Goal: Task Accomplishment & Management: Manage account settings

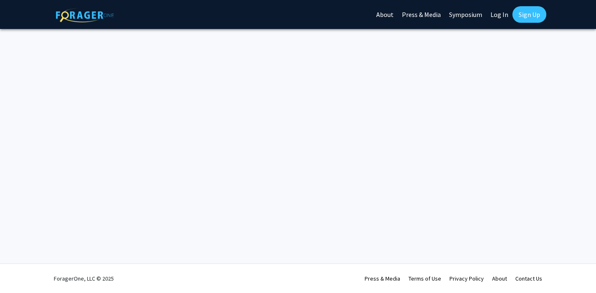
click at [497, 15] on link "Log In" at bounding box center [499, 14] width 26 height 29
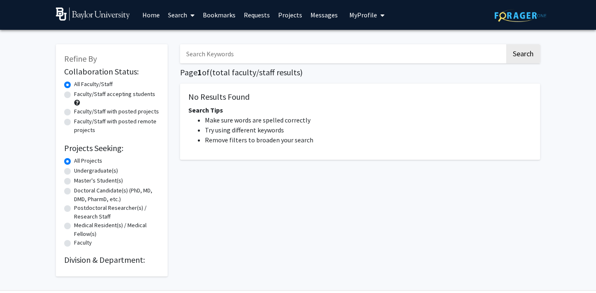
click at [19, 86] on div "Refine By Collaboration Status: Collaboration Status All Faculty/Staff Collabor…" at bounding box center [298, 162] width 596 height 265
click at [373, 14] on span "My Profile" at bounding box center [363, 15] width 28 height 8
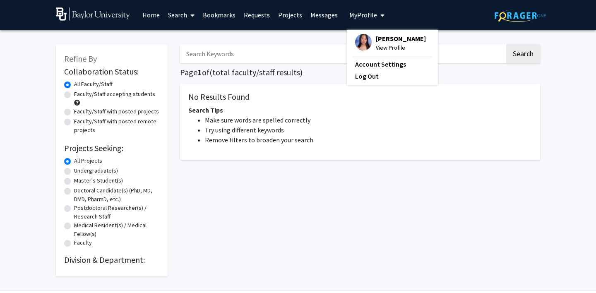
click at [378, 49] on span "View Profile" at bounding box center [401, 47] width 50 height 9
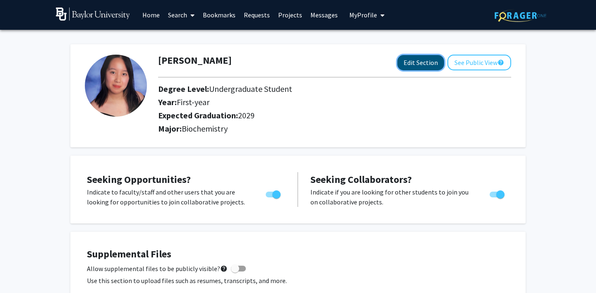
click at [406, 60] on button "Edit Section" at bounding box center [420, 62] width 47 height 15
select select "first-year"
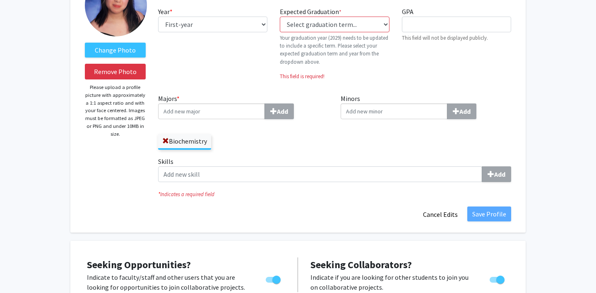
scroll to position [86, 0]
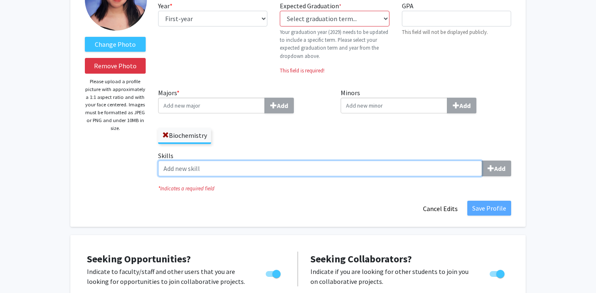
click at [204, 170] on input "Skills Add" at bounding box center [320, 169] width 324 height 16
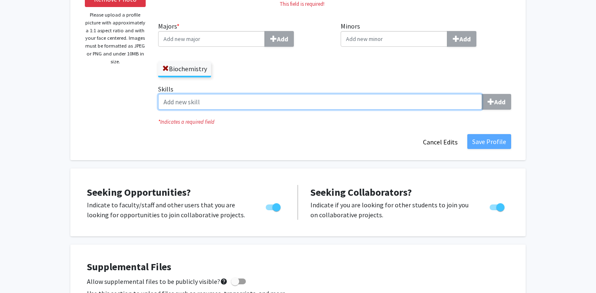
scroll to position [110, 0]
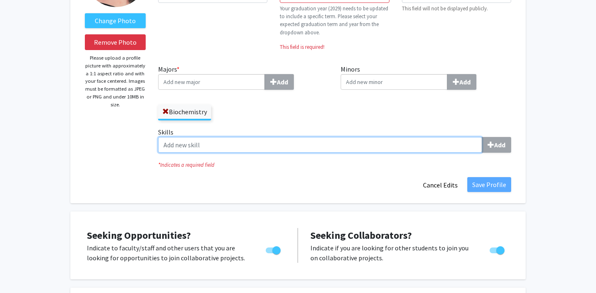
click at [319, 151] on input "Skills Add" at bounding box center [320, 145] width 324 height 16
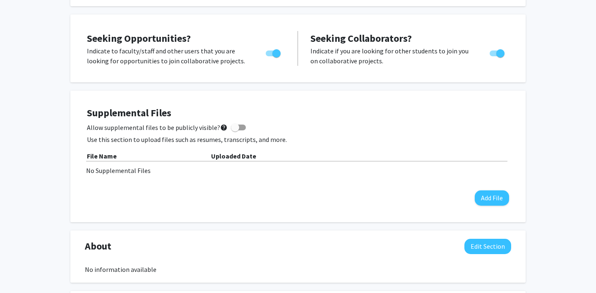
scroll to position [307, 0]
click at [234, 125] on span at bounding box center [235, 127] width 8 height 8
click at [235, 130] on input "Allow supplemental files to be publicly visible? help" at bounding box center [235, 130] width 0 height 0
checkbox input "true"
click at [108, 169] on div "No Supplemental Files" at bounding box center [298, 170] width 424 height 10
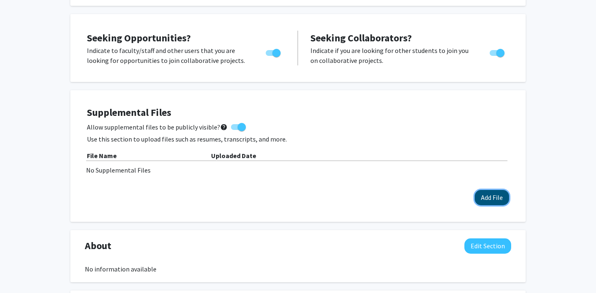
click at [491, 198] on button "Add File" at bounding box center [492, 197] width 34 height 15
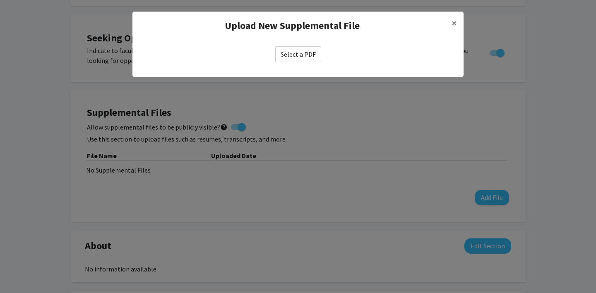
click at [307, 52] on label "Select a PDF" at bounding box center [298, 54] width 46 height 16
click at [0, 0] on input "Select a PDF" at bounding box center [0, 0] width 0 height 0
click at [455, 21] on span "×" at bounding box center [454, 23] width 5 height 13
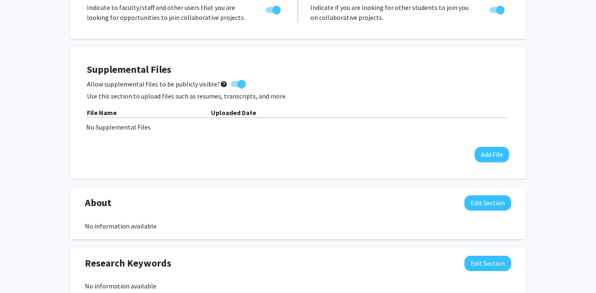
scroll to position [351, 0]
click at [485, 156] on button "Add File" at bounding box center [492, 154] width 34 height 15
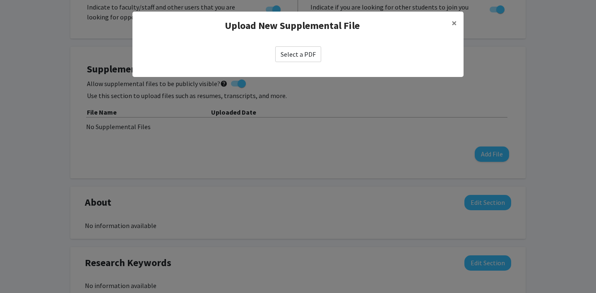
click at [301, 52] on label "Select a PDF" at bounding box center [298, 54] width 46 height 16
click at [0, 0] on input "Select a PDF" at bounding box center [0, 0] width 0 height 0
click at [454, 22] on span "×" at bounding box center [454, 23] width 5 height 13
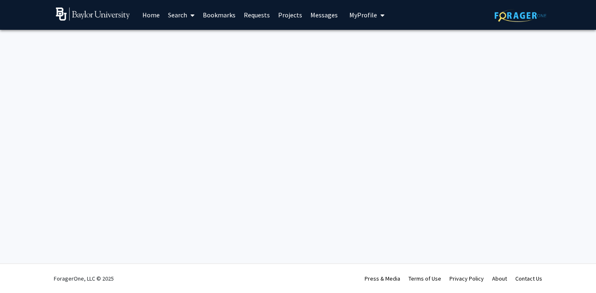
click at [251, 136] on div "Skip navigation Home Search Bookmarks Requests Projects Messages My Profile Sam…" at bounding box center [298, 146] width 596 height 293
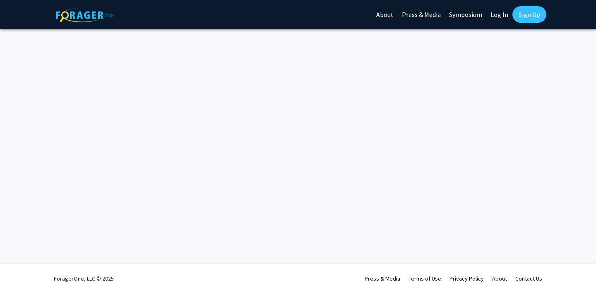
click at [504, 15] on link "Log In" at bounding box center [499, 14] width 26 height 29
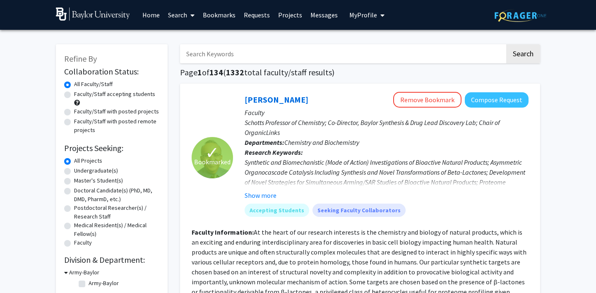
click at [372, 13] on span "My Profile" at bounding box center [363, 15] width 28 height 8
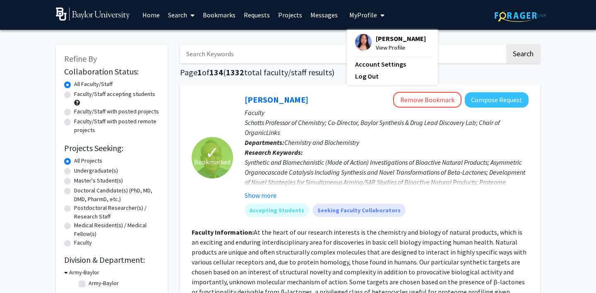
click at [381, 45] on span "View Profile" at bounding box center [401, 47] width 50 height 9
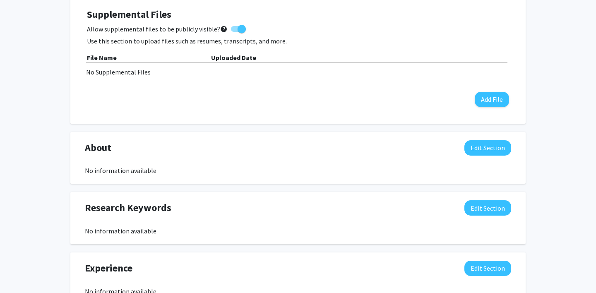
scroll to position [286, 0]
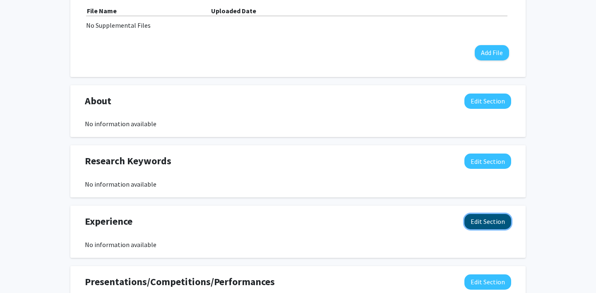
click at [472, 226] on button "Edit Section" at bounding box center [487, 221] width 47 height 15
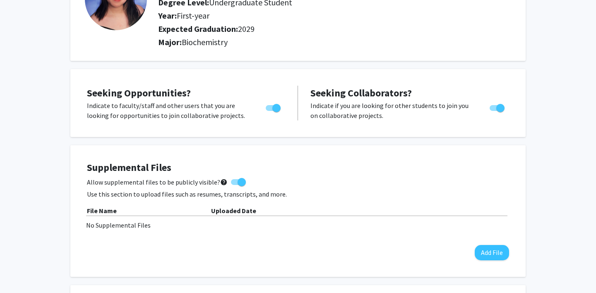
scroll to position [86, 0]
click at [497, 255] on button "Add File" at bounding box center [492, 252] width 34 height 15
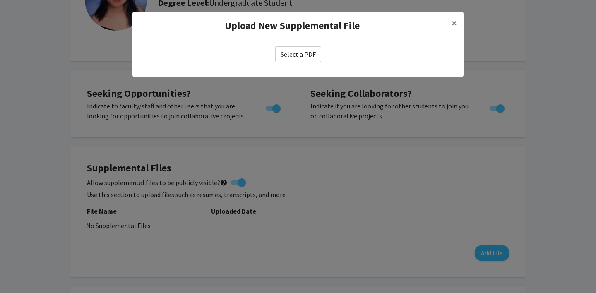
click at [302, 55] on label "Select a PDF" at bounding box center [298, 54] width 46 height 16
click at [0, 0] on input "Select a PDF" at bounding box center [0, 0] width 0 height 0
click at [293, 52] on label "Change File" at bounding box center [298, 54] width 44 height 16
click at [0, 0] on input "Change File" at bounding box center [0, 0] width 0 height 0
click at [452, 21] on span "×" at bounding box center [454, 23] width 5 height 13
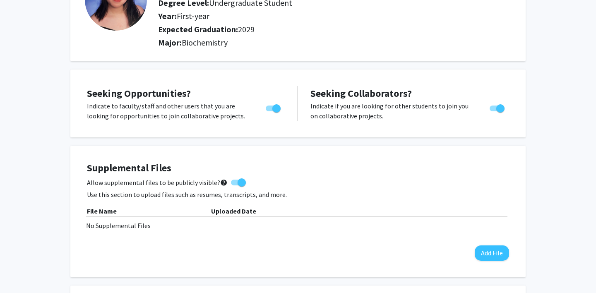
click at [224, 193] on p "Use this section to upload files such as resumes, transcripts, and more." at bounding box center [298, 195] width 422 height 10
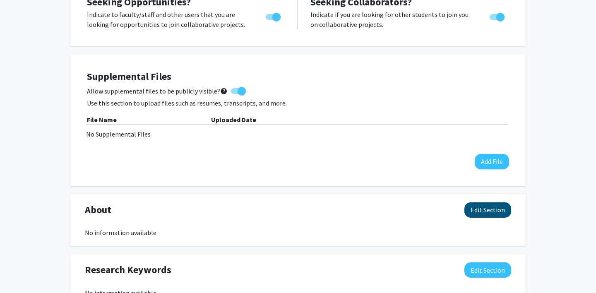
scroll to position [172, 0]
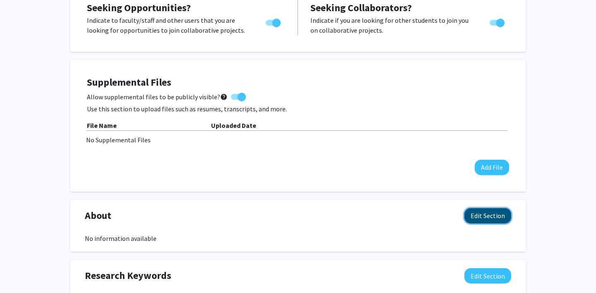
click at [483, 214] on button "Edit Section" at bounding box center [487, 215] width 47 height 15
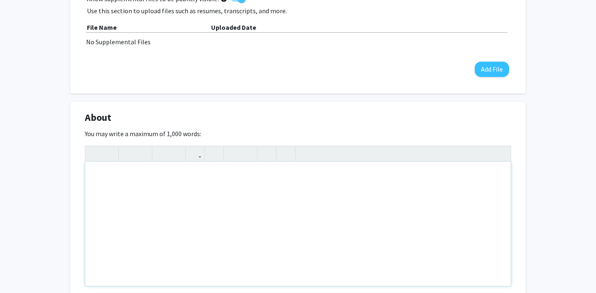
scroll to position [339, 0]
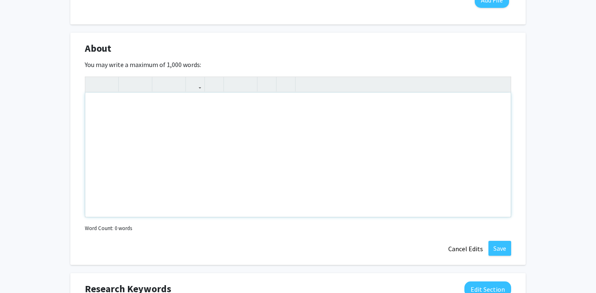
click at [199, 136] on div "Note to users with screen readers: Please deactivate our accessibility plugin f…" at bounding box center [297, 155] width 425 height 124
paste div "Note to users with screen readers: Please deactivate our accessibility plugin f…"
type textarea "<p>Freshman Biochemistry major at [GEOGRAPHIC_DATA] on the pre-med track with e…"
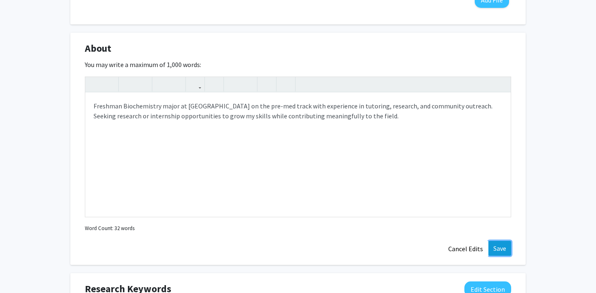
click at [504, 252] on button "Save" at bounding box center [499, 248] width 23 height 15
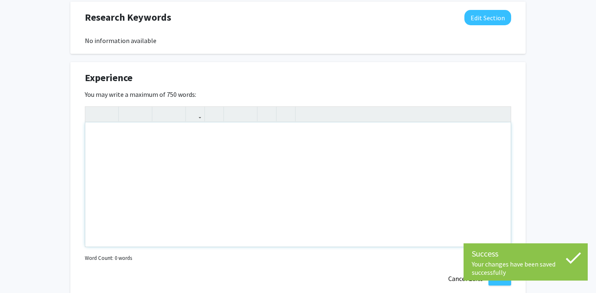
scroll to position [451, 0]
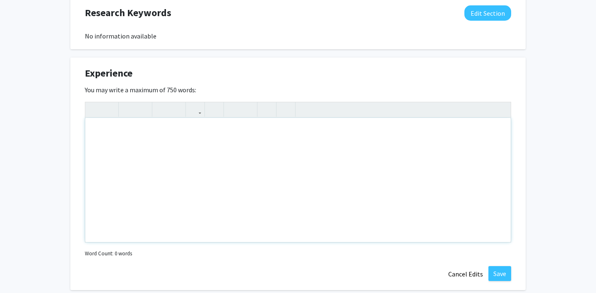
click at [157, 184] on div "Note to users with screen readers: Please deactivate our accessibility plugin f…" at bounding box center [297, 180] width 425 height 124
paste div "Note to users with screen readers: Please deactivate our accessibility plugin f…"
type textarea "<p>• Educated a high school junior in-person and online lecture for 3 hours per…"
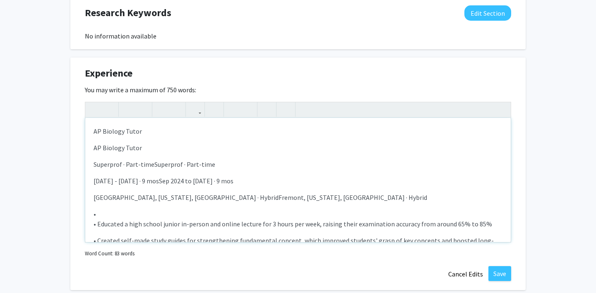
click at [93, 166] on div "AP Biology Tutor AP Biology Tutor Superprof · Part-timeSuperprof · Part-time [D…" at bounding box center [297, 180] width 425 height 124
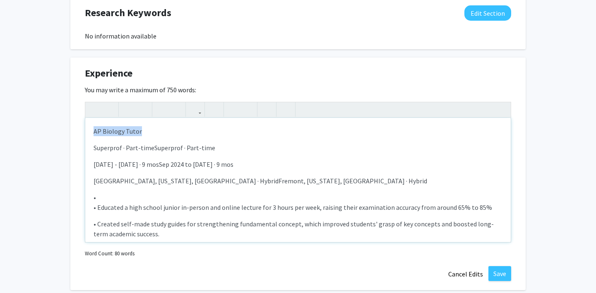
drag, startPoint x: 147, startPoint y: 135, endPoint x: 79, endPoint y: 134, distance: 67.5
click at [79, 134] on div "Experience Edit Section You may write a maximum of 750 words: <p>AP Biology Tut…" at bounding box center [297, 174] width 455 height 233
click at [109, 140] on div "AP Biology Tutor Superprof · Part-timeSuperprof · Part-time [DATE] - [DATE] · 9…" at bounding box center [297, 180] width 425 height 124
click at [284, 111] on icon "button" at bounding box center [285, 110] width 7 height 14
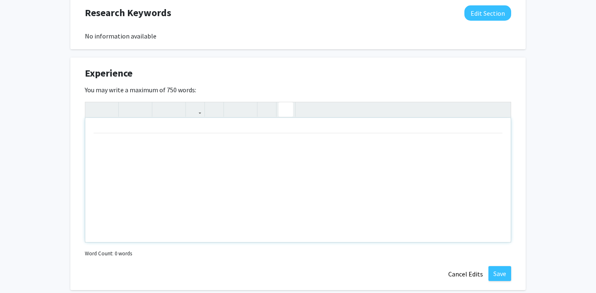
click at [284, 111] on icon "button" at bounding box center [285, 110] width 7 height 14
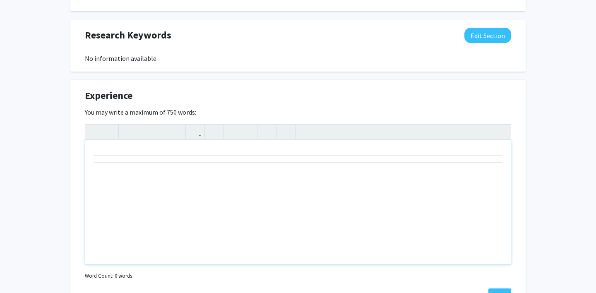
scroll to position [483, 0]
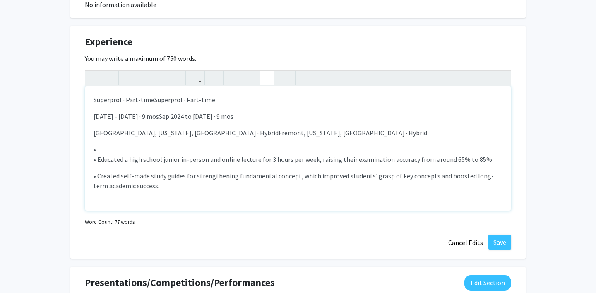
click at [265, 77] on icon "button" at bounding box center [266, 78] width 7 height 14
click at [211, 130] on p "[GEOGRAPHIC_DATA], [US_STATE], [GEOGRAPHIC_DATA] · HybridFremont, [US_STATE], […" at bounding box center [298, 133] width 409 height 10
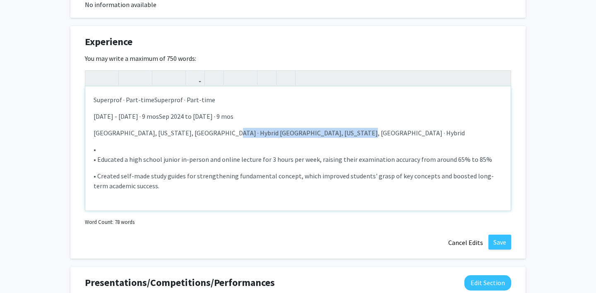
drag, startPoint x: 211, startPoint y: 131, endPoint x: 344, endPoint y: 131, distance: 132.0
click at [344, 131] on p "[GEOGRAPHIC_DATA], [US_STATE], [GEOGRAPHIC_DATA] · Hybrid [GEOGRAPHIC_DATA], [U…" at bounding box center [298, 133] width 409 height 10
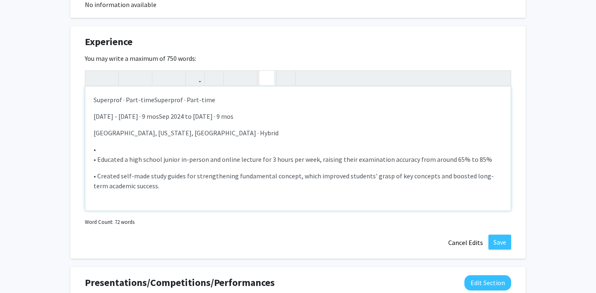
click at [269, 74] on icon "button" at bounding box center [266, 78] width 7 height 14
click at [263, 79] on button "button" at bounding box center [267, 78] width 14 height 14
click at [106, 143] on div "Superprof · Part-timeSuperprof · Part-time [DATE] - [DATE] · 9 mosSep 2024 to […" at bounding box center [297, 149] width 425 height 124
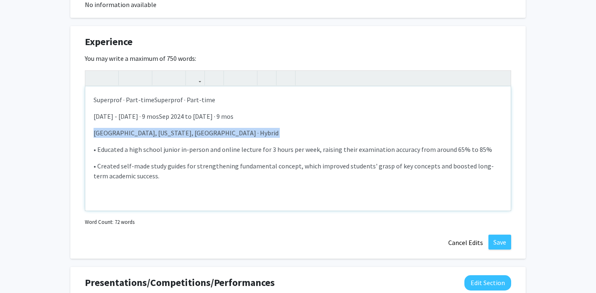
drag, startPoint x: 217, startPoint y: 137, endPoint x: 81, endPoint y: 134, distance: 136.2
click at [81, 134] on div "Experience Edit Section You may write a maximum of 750 words: <p><span style="f…" at bounding box center [297, 142] width 455 height 233
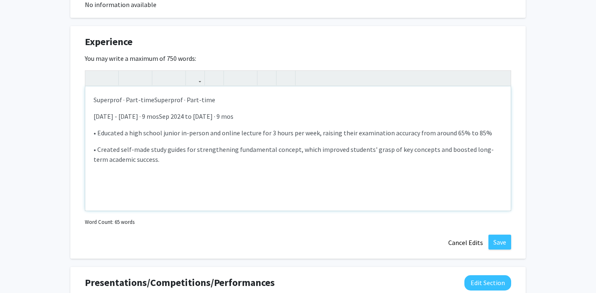
click at [170, 118] on p "[DATE] - [DATE] · 9 mosSep 2024 to [DATE] · 9 mos" at bounding box center [298, 116] width 409 height 10
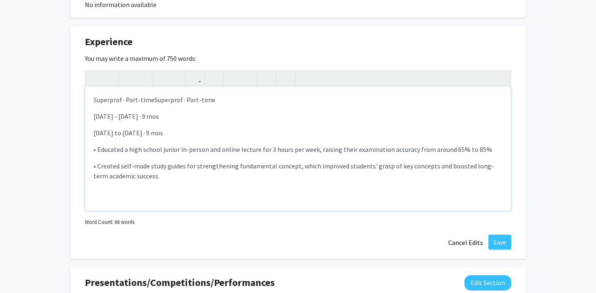
drag, startPoint x: 188, startPoint y: 134, endPoint x: 72, endPoint y: 131, distance: 116.7
click at [72, 131] on div "Experience Edit Section You may write a maximum of 750 words: <p><span style="f…" at bounding box center [297, 142] width 455 height 233
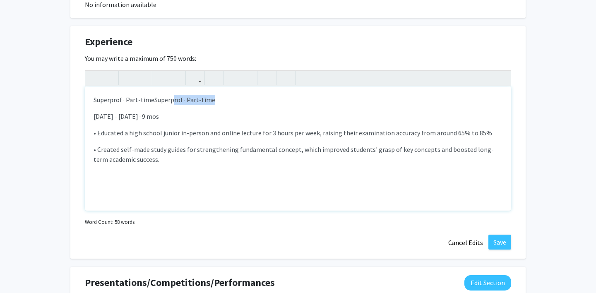
drag, startPoint x: 170, startPoint y: 103, endPoint x: 219, endPoint y: 103, distance: 49.7
click at [219, 103] on p "Superprof · Part-timeSuperprof · Part-time" at bounding box center [298, 100] width 409 height 10
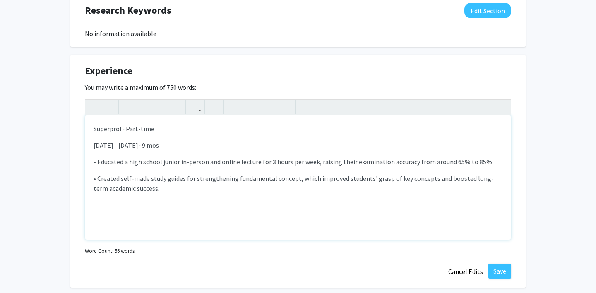
scroll to position [472, 0]
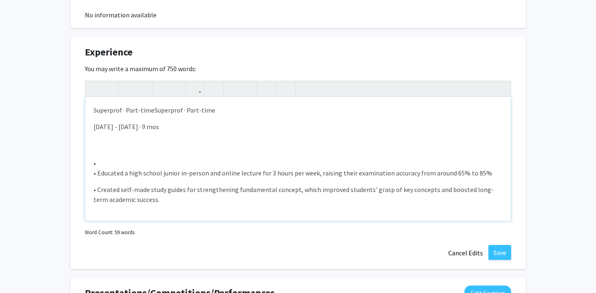
click at [110, 160] on p "• • Educated a high school junior in-person and online lecture for 3 hours per …" at bounding box center [298, 181] width 409 height 46
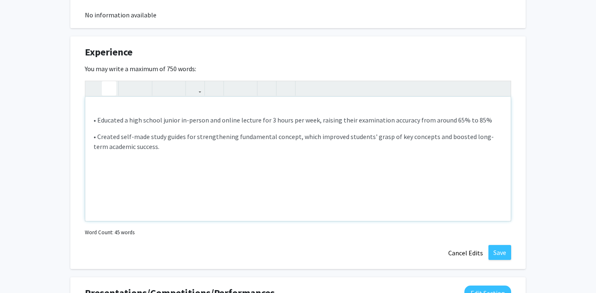
click at [107, 87] on icon "button" at bounding box center [109, 89] width 7 height 14
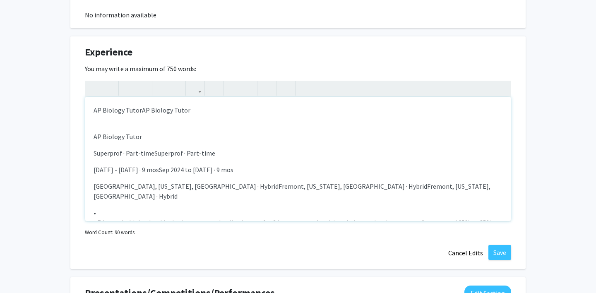
scroll to position [3, 0]
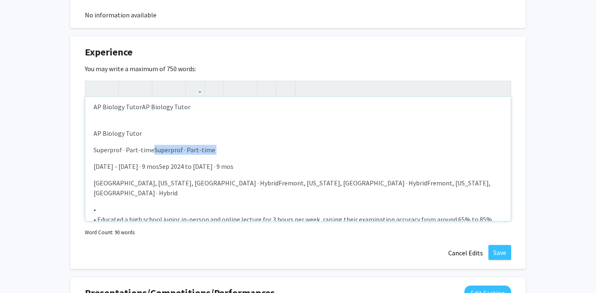
drag, startPoint x: 152, startPoint y: 151, endPoint x: 260, endPoint y: 158, distance: 107.8
click at [260, 158] on div "AP Biology TutorAP Biology Tutor AP Biology Tutor Superprof · Part-timeSuperpro…" at bounding box center [297, 159] width 425 height 124
drag, startPoint x: 146, startPoint y: 131, endPoint x: 140, endPoint y: 106, distance: 25.5
click at [140, 106] on div "AP Biology TutorAP Biology Tutor AP Biology Tutor Superprof · Part-time [DATE] …" at bounding box center [297, 159] width 425 height 124
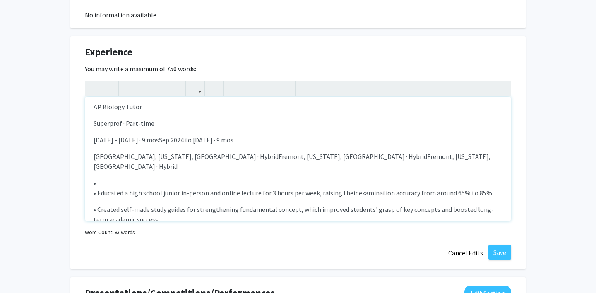
drag, startPoint x: 170, startPoint y: 138, endPoint x: 291, endPoint y: 138, distance: 121.7
click at [292, 139] on p "[DATE] - [DATE] · 9 mosSep 2024 to [DATE] · 9 mos" at bounding box center [298, 140] width 409 height 10
click at [152, 142] on span "[DATE] - [DATE] · 9 months)" at bounding box center [133, 140] width 78 height 8
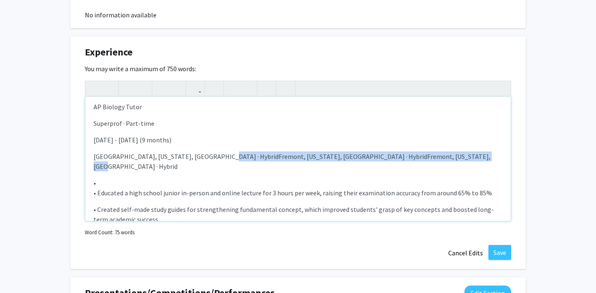
drag, startPoint x: 211, startPoint y: 157, endPoint x: 465, endPoint y: 155, distance: 254.5
click at [465, 155] on p "[GEOGRAPHIC_DATA], [US_STATE], [GEOGRAPHIC_DATA] · HybridFremont, [US_STATE], […" at bounding box center [298, 161] width 409 height 20
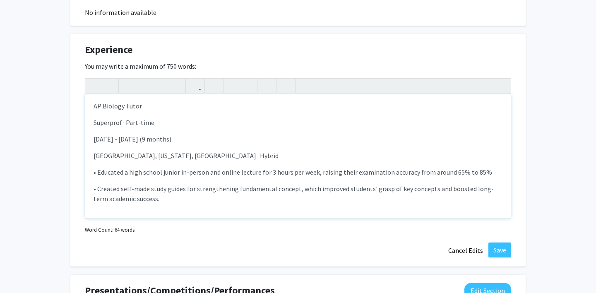
scroll to position [474, 0]
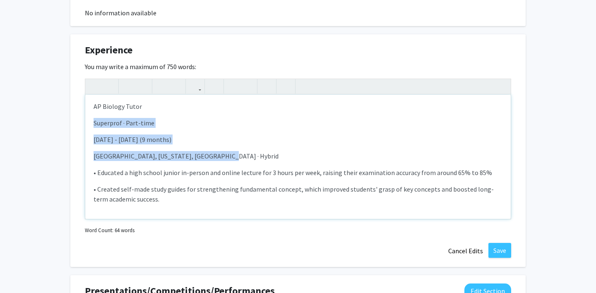
drag, startPoint x: 220, startPoint y: 159, endPoint x: 87, endPoint y: 127, distance: 136.7
click at [87, 127] on div "AP Biology Tutor Superprof · Part-time [DATE] - [DATE] (9 months) [GEOGRAPHIC_D…" at bounding box center [297, 157] width 425 height 124
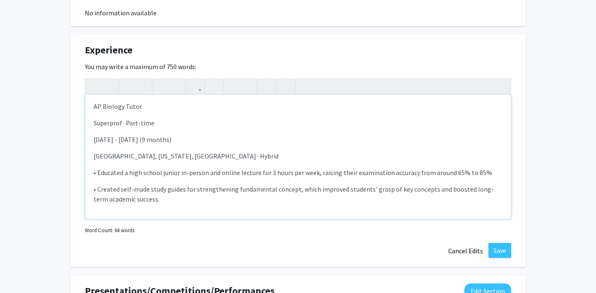
click at [95, 137] on span "[DATE] - [DATE] (9 months)" at bounding box center [133, 139] width 78 height 8
drag, startPoint x: 93, startPoint y: 137, endPoint x: 93, endPoint y: 118, distance: 19.0
click at [93, 118] on div "AP Biology Tutor Superprof · Part-time [DATE] - [DATE] (9 months) [GEOGRAPHIC_D…" at bounding box center [297, 157] width 425 height 124
click at [97, 121] on p "Superprof · Part-time" at bounding box center [298, 123] width 409 height 10
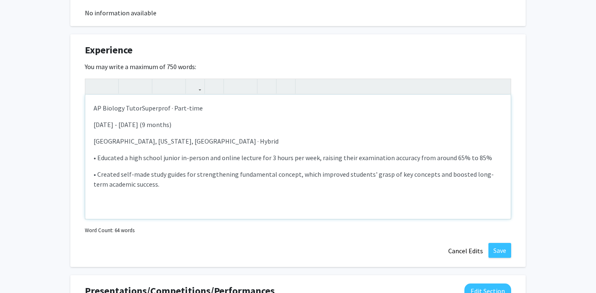
scroll to position [0, 0]
click at [170, 111] on span "Superprof · Part-time" at bounding box center [172, 108] width 61 height 8
copy span "·"
click at [140, 108] on p "AP Biology Tutor Superprof · Part-time" at bounding box center [298, 108] width 409 height 10
drag, startPoint x: 139, startPoint y: 108, endPoint x: 56, endPoint y: 108, distance: 82.8
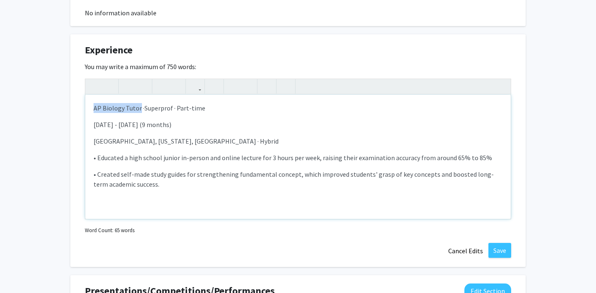
click at [56, 108] on div "[PERSON_NAME] Edit Section See Public View help Degree Level: Undergraduate Stu…" at bounding box center [298, 14] width 596 height 919
click at [124, 113] on div "AP Biology Tutor · Superprof · Part-time [DATE] - [DATE] (9 months) [GEOGRAPHIC…" at bounding box center [297, 157] width 425 height 124
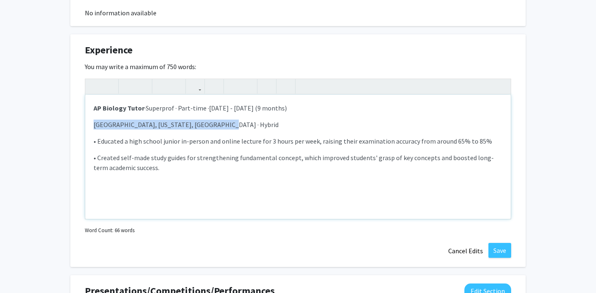
drag, startPoint x: 219, startPoint y: 125, endPoint x: 86, endPoint y: 123, distance: 132.9
click at [86, 124] on div "AP Biology Tutor · Superprof · Part-time · [DATE] - [DATE] (9 months) [GEOGRAPH…" at bounding box center [297, 157] width 425 height 124
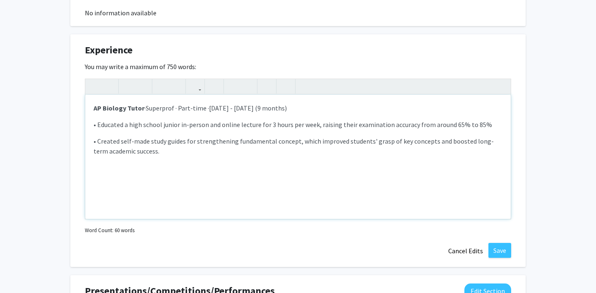
click at [303, 175] on div "AP Biology Tutor · Superprof · Part-time · [DATE] - [DATE] (9 months) • Educate…" at bounding box center [297, 157] width 425 height 124
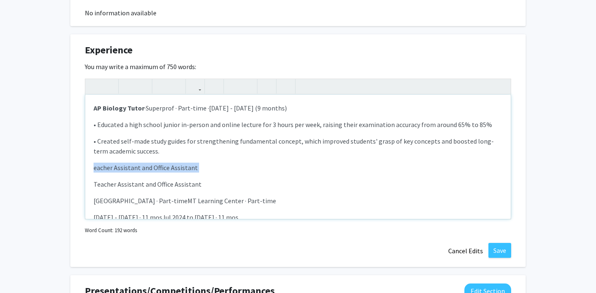
drag, startPoint x: 94, startPoint y: 185, endPoint x: 93, endPoint y: 165, distance: 19.5
click at [94, 165] on p "• Educated a high school junior in-person and online lecture for 3 hours per we…" at bounding box center [298, 214] width 409 height 189
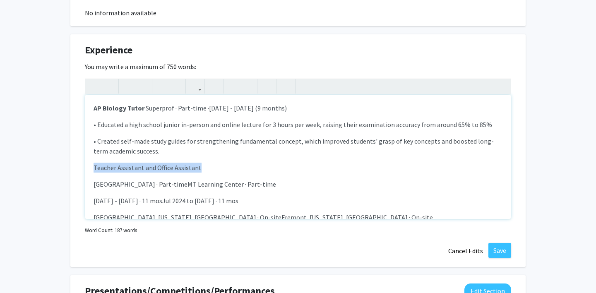
drag, startPoint x: 202, startPoint y: 168, endPoint x: 71, endPoint y: 166, distance: 131.2
click at [71, 166] on div "Experience Edit Section You may write a maximum of 750 words: AP Biology Tutor …" at bounding box center [297, 150] width 455 height 233
click at [94, 186] on p "[GEOGRAPHIC_DATA] · Part-timeMT Learning Center · Part-time" at bounding box center [298, 184] width 409 height 10
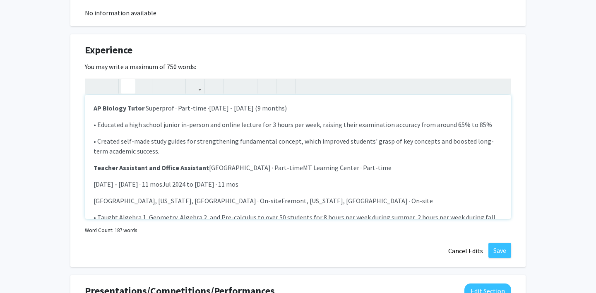
click at [147, 108] on span "Superprof · Part-time ·" at bounding box center [177, 108] width 63 height 8
copy p "·"
click at [209, 169] on span "[GEOGRAPHIC_DATA] · Part-timeMT Learning Center · Part-time" at bounding box center [300, 167] width 183 height 8
drag, startPoint x: 293, startPoint y: 166, endPoint x: 375, endPoint y: 163, distance: 82.0
click at [375, 164] on p "Teacher Assistant and Office Assistant · [GEOGRAPHIC_DATA] · Part-timeMT Learni…" at bounding box center [298, 168] width 409 height 10
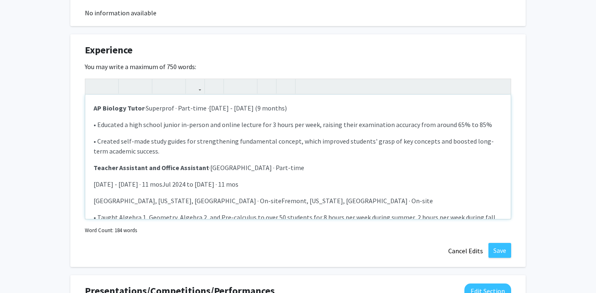
click at [93, 185] on div "AP Biology Tutor · Superprof · Part-time · [DATE] - [DATE] (9 months) • Educate…" at bounding box center [297, 157] width 425 height 124
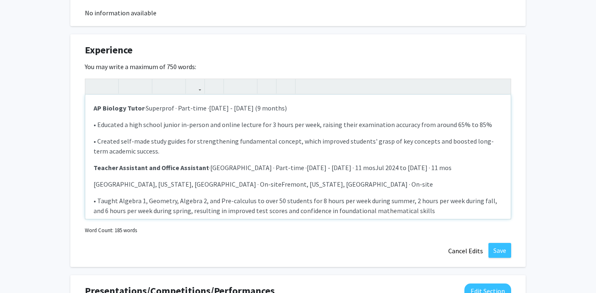
drag, startPoint x: 349, startPoint y: 168, endPoint x: 472, endPoint y: 180, distance: 123.4
click at [473, 180] on p "• Educated a high school junior in-person and online lecture for 3 hours per we…" at bounding box center [298, 189] width 409 height 139
drag, startPoint x: 464, startPoint y: 173, endPoint x: 351, endPoint y: 166, distance: 112.8
click at [351, 166] on p "• Educated a high school junior in-person and online lecture for 3 hours per we…" at bounding box center [298, 189] width 409 height 139
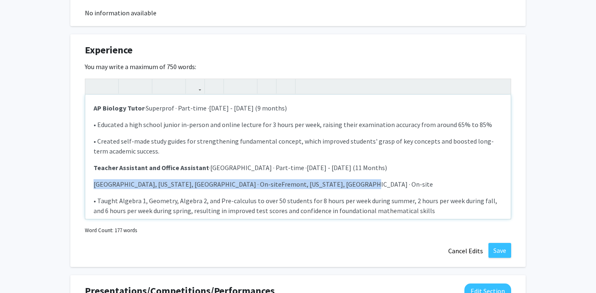
drag, startPoint x: 371, startPoint y: 182, endPoint x: 92, endPoint y: 171, distance: 278.7
click at [92, 171] on div "AP Biology Tutor · Superprof · Part-time · [DATE] - [DATE] (9 months) • Educate…" at bounding box center [297, 157] width 425 height 124
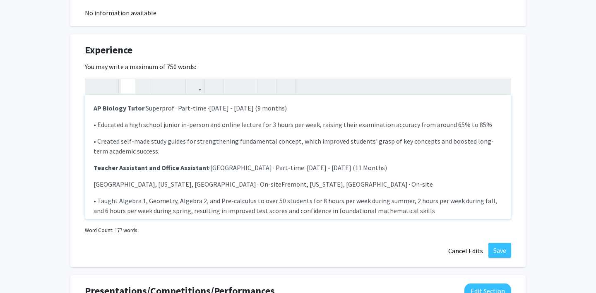
click at [227, 167] on span "[GEOGRAPHIC_DATA] · Part-time ·" at bounding box center [258, 167] width 96 height 8
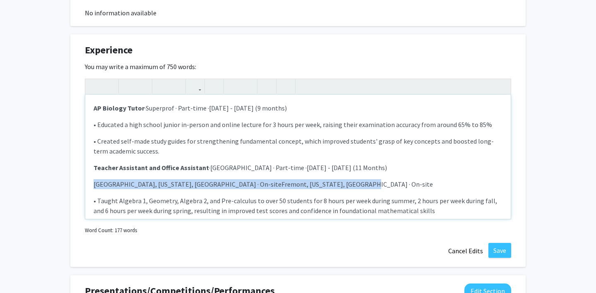
drag, startPoint x: 333, startPoint y: 183, endPoint x: 50, endPoint y: 177, distance: 282.8
click at [50, 177] on div "[PERSON_NAME] Edit Section See Public View help Degree Level: Undergraduate Stu…" at bounding box center [298, 14] width 596 height 919
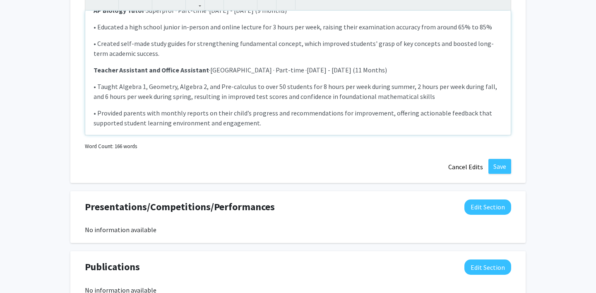
scroll to position [38, 0]
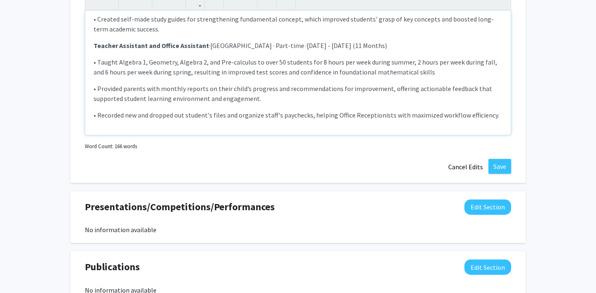
click at [503, 116] on div "AP Biology Tutor · Superprof · Part-time · [DATE] - [DATE] (9 months) • Educate…" at bounding box center [297, 73] width 425 height 124
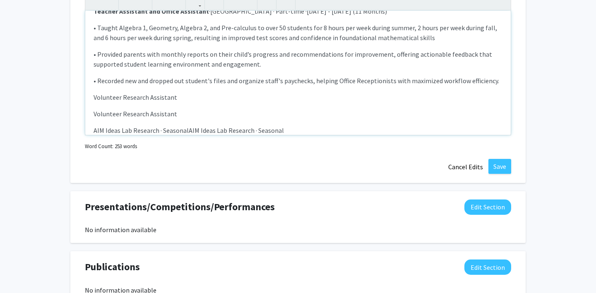
scroll to position [73, 0]
drag, startPoint x: 184, startPoint y: 96, endPoint x: 36, endPoint y: 93, distance: 148.2
click at [94, 111] on p "AIM Ideas Lab Research · SeasonalAIM Ideas Lab Research · Seasonal" at bounding box center [298, 113] width 409 height 10
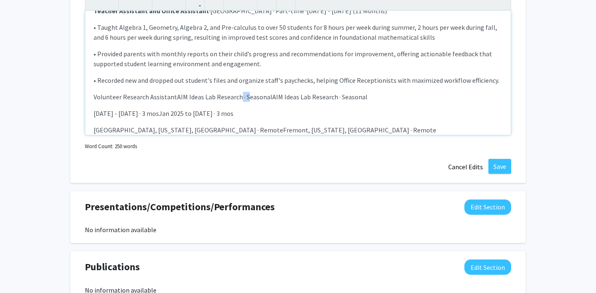
drag, startPoint x: 245, startPoint y: 99, endPoint x: 238, endPoint y: 99, distance: 7.4
click at [238, 99] on span "AIM Ideas Lab Research · SeasonalAIM Ideas Lab Research · Seasonal" at bounding box center [272, 97] width 190 height 8
click at [240, 100] on span "AIM Ideas Lab Research · SeasonalAIM Ideas Lab Research · Seasonal" at bounding box center [272, 97] width 190 height 8
drag, startPoint x: 243, startPoint y: 96, endPoint x: 238, endPoint y: 96, distance: 5.8
click at [238, 96] on span "AIM Ideas Lab Research · SeasonalAIM Ideas Lab Research · Seasonal" at bounding box center [272, 97] width 190 height 8
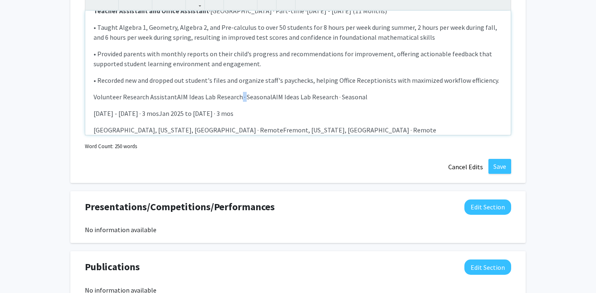
copy span "·"
click at [177, 96] on span "AIM Ideas Lab Research · SeasonalAIM Ideas Lab Research · Seasonal" at bounding box center [272, 97] width 190 height 8
drag, startPoint x: 243, startPoint y: 97, endPoint x: 369, endPoint y: 102, distance: 126.3
click at [369, 102] on p "• Educated a high school junior in-person and online lecture for 3 hours per we…" at bounding box center [298, 70] width 409 height 215
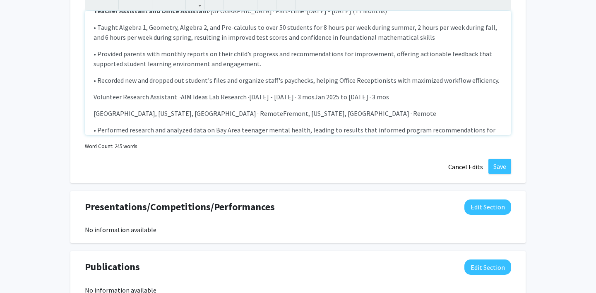
drag, startPoint x: 302, startPoint y: 97, endPoint x: 425, endPoint y: 96, distance: 122.9
click at [427, 99] on p "Volunteer Research Assistant · AIM Ideas Lab Research · [DATE] - [DATE] · 3 mos…" at bounding box center [298, 97] width 409 height 10
click at [308, 98] on span "[DATE] - [DATE] (3Months)" at bounding box center [287, 97] width 76 height 8
click at [181, 96] on span "AIM Ideas Lab Research ·" at bounding box center [215, 97] width 68 height 8
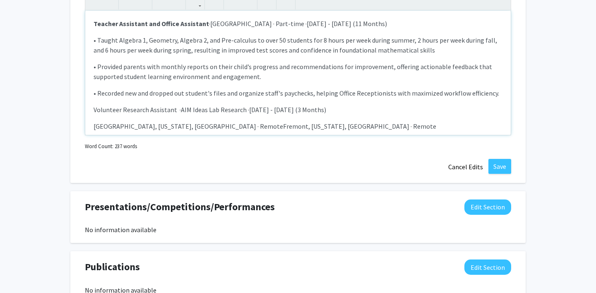
scroll to position [61, 0]
click at [173, 112] on p "Volunteer Research Assistant · AIM Ideas Lab Research · [DATE] - [DATE] (3 Mont…" at bounding box center [298, 108] width 409 height 10
drag, startPoint x: 173, startPoint y: 107, endPoint x: 79, endPoint y: 106, distance: 93.5
click at [79, 106] on div "Experience Edit Section You may write a maximum of 750 words: AP Biology Tutor …" at bounding box center [297, 66] width 455 height 233
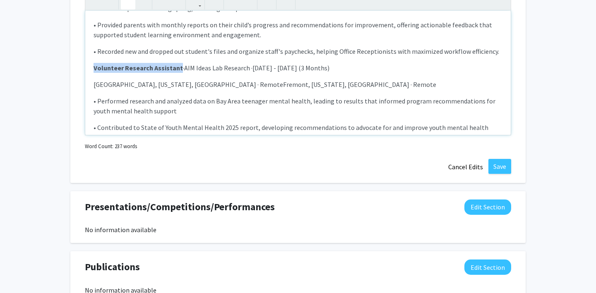
scroll to position [114, 0]
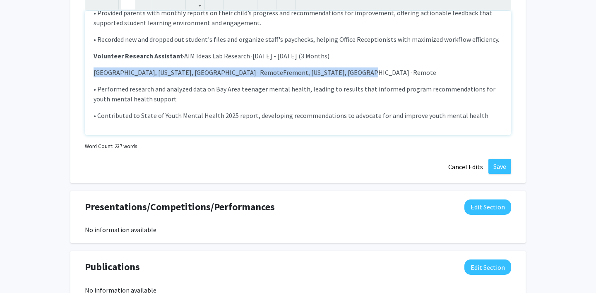
drag, startPoint x: 344, startPoint y: 70, endPoint x: 0, endPoint y: 66, distance: 344.0
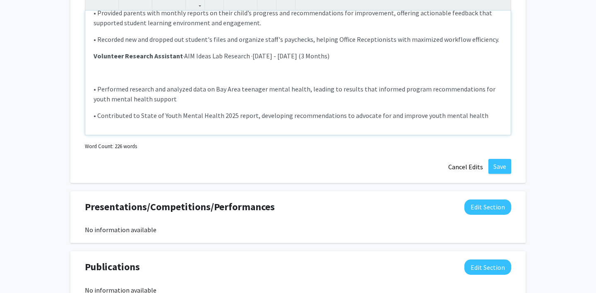
type textarea "<l><ipsumd>SI Ametcon Adipi</elitse> ·&doei;<temp incid="utla-etdo: 3mag;">Aliq…"
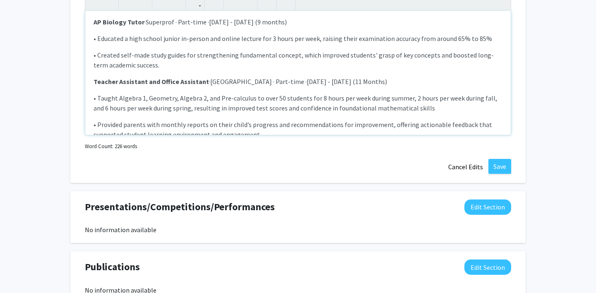
scroll to position [0, 0]
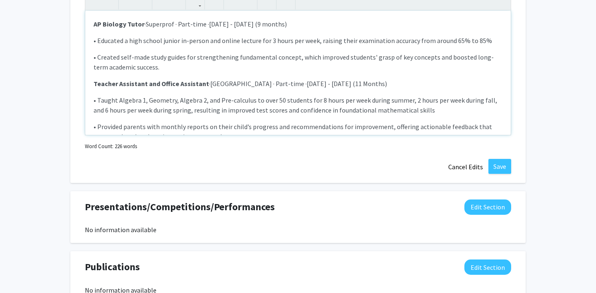
click at [181, 73] on p "• Educated a high school junior in-person and online lecture for 3 hours per we…" at bounding box center [298, 127] width 409 height 182
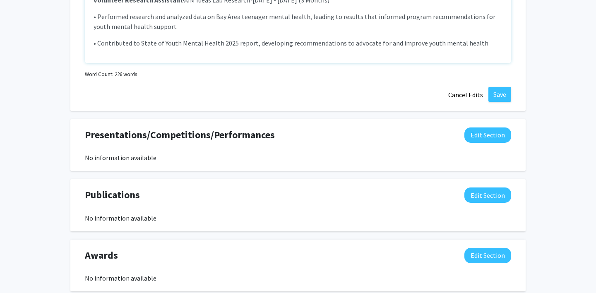
scroll to position [633, 0]
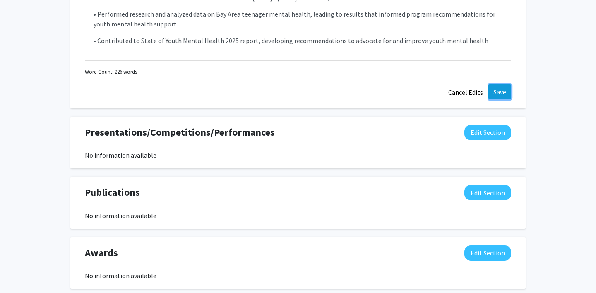
click at [498, 91] on button "Save" at bounding box center [499, 91] width 23 height 15
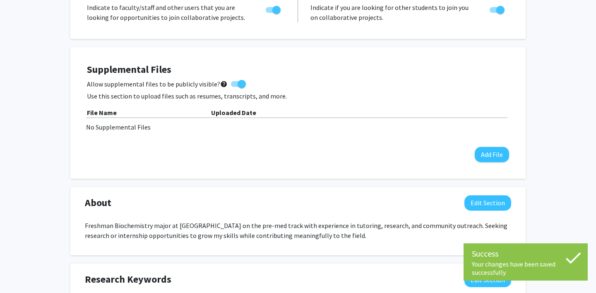
scroll to position [184, 0]
click at [485, 155] on button "Add File" at bounding box center [492, 154] width 34 height 15
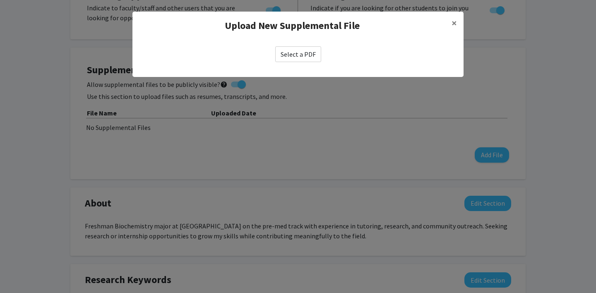
click at [305, 50] on label "Select a PDF" at bounding box center [298, 54] width 46 height 16
click at [0, 0] on input "Select a PDF" at bounding box center [0, 0] width 0 height 0
click at [452, 22] on span "×" at bounding box center [454, 23] width 5 height 13
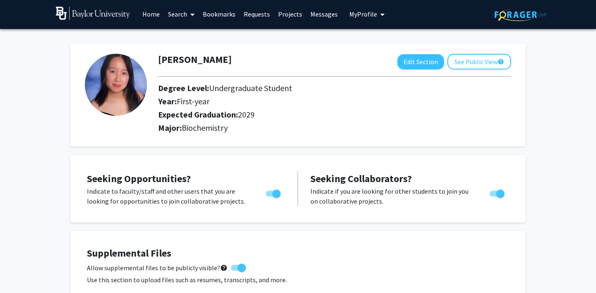
scroll to position [0, 0]
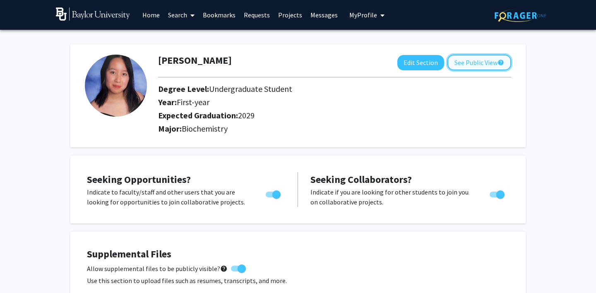
click at [492, 66] on button "See Public View help" at bounding box center [479, 63] width 64 height 16
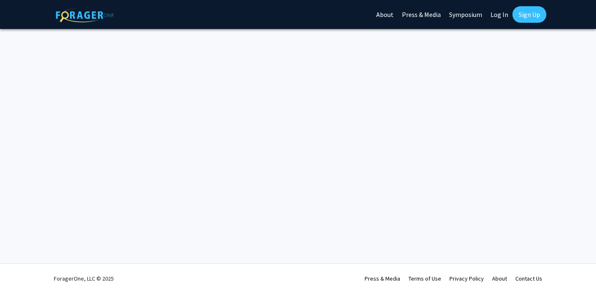
click at [498, 14] on link "Log In" at bounding box center [499, 14] width 26 height 29
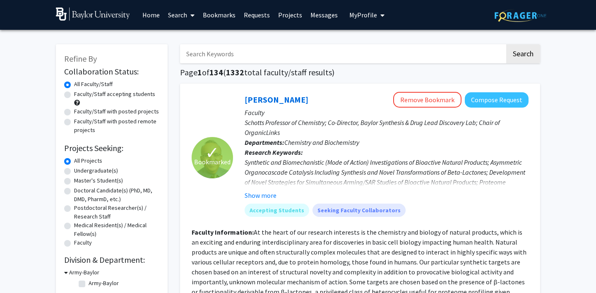
click at [360, 15] on span "My Profile" at bounding box center [363, 15] width 28 height 8
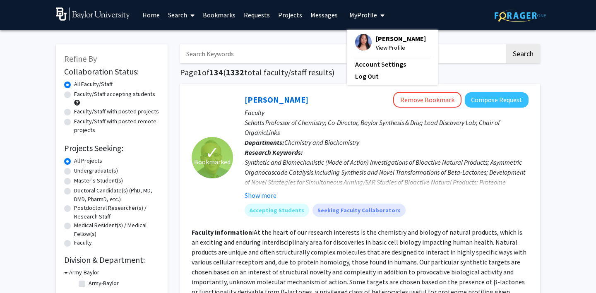
click at [380, 46] on span "View Profile" at bounding box center [401, 47] width 50 height 9
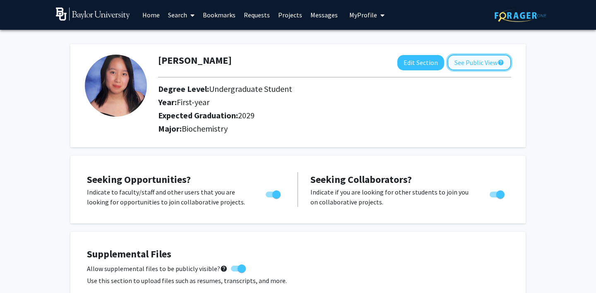
click at [490, 62] on button "See Public View help" at bounding box center [479, 63] width 64 height 16
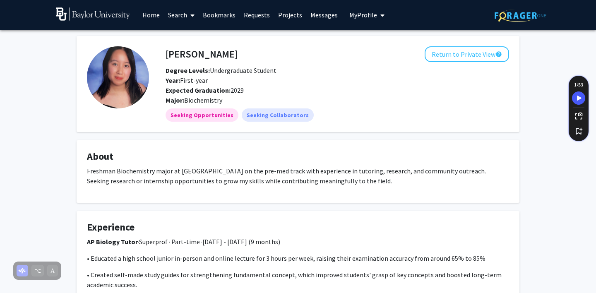
scroll to position [118, 0]
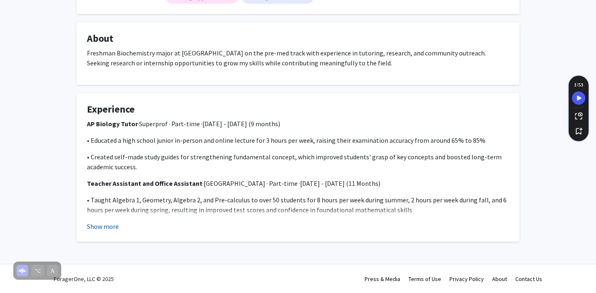
click at [104, 227] on button "Show more" at bounding box center [103, 226] width 32 height 10
